Goal: Check status: Check status

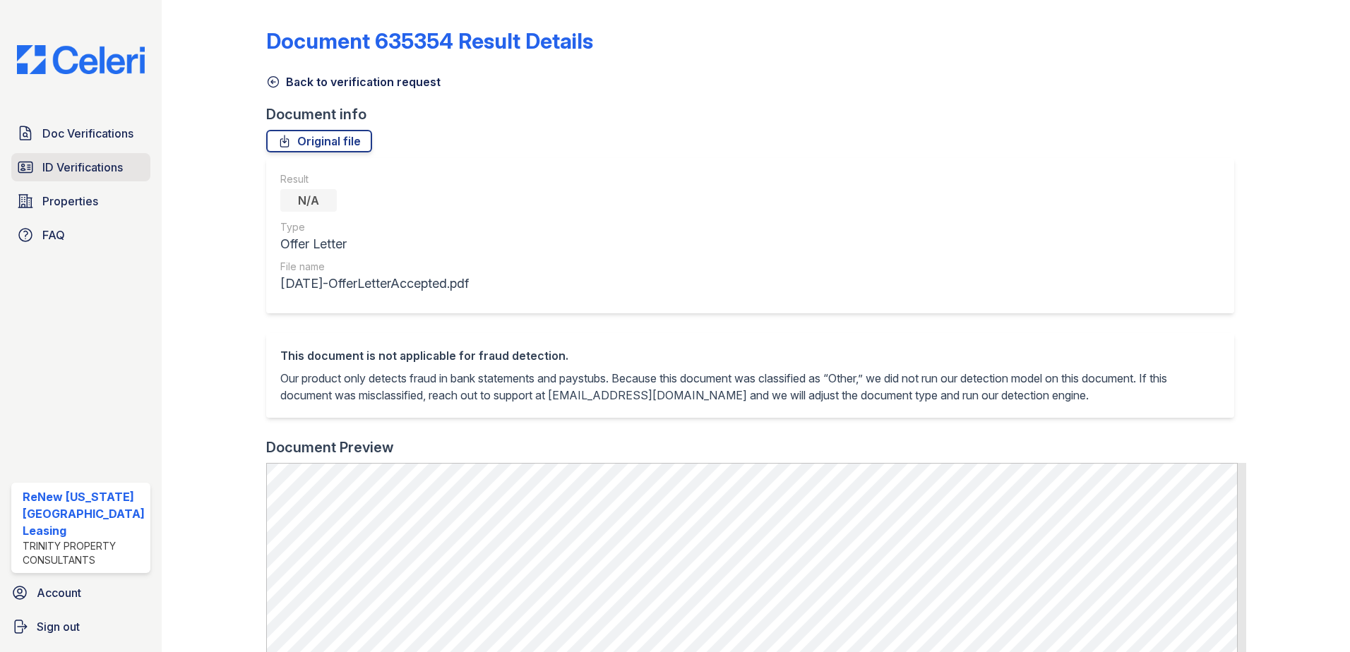
click at [57, 180] on link "ID Verifications" at bounding box center [80, 167] width 139 height 28
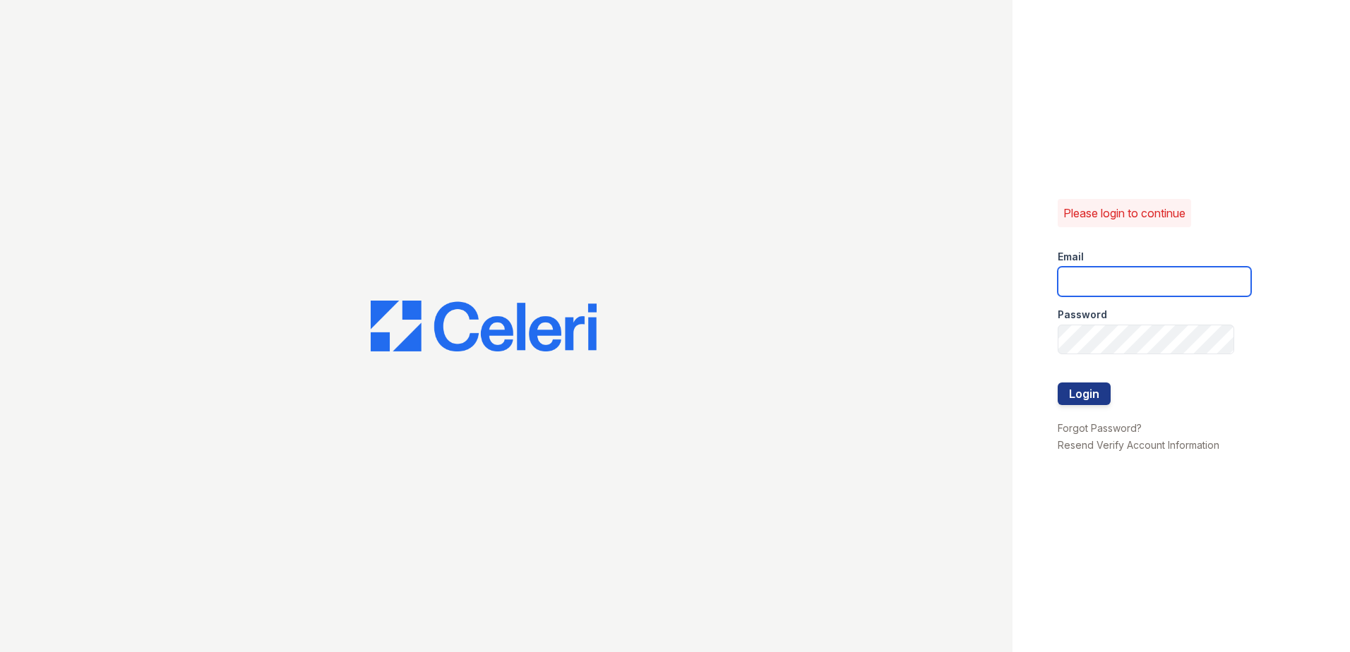
type input "[EMAIL_ADDRESS][DOMAIN_NAME]"
click at [1079, 388] on button "Login" at bounding box center [1083, 394] width 53 height 23
